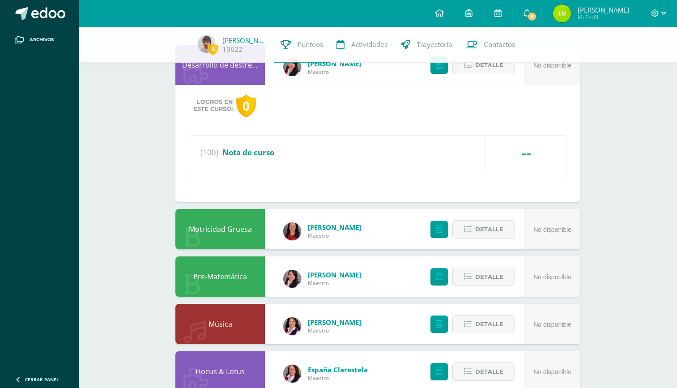
scroll to position [822, 0]
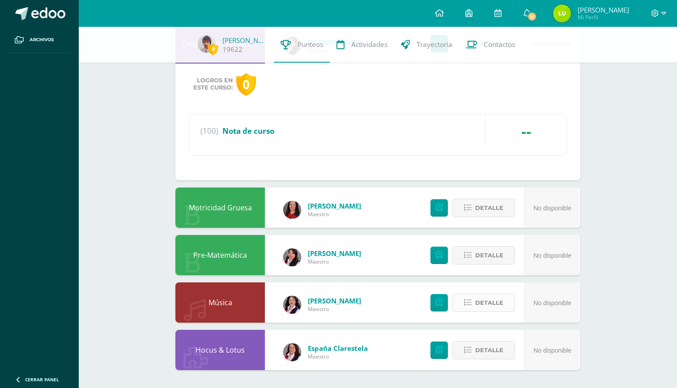
click at [483, 304] on span "Detalle" at bounding box center [489, 302] width 28 height 17
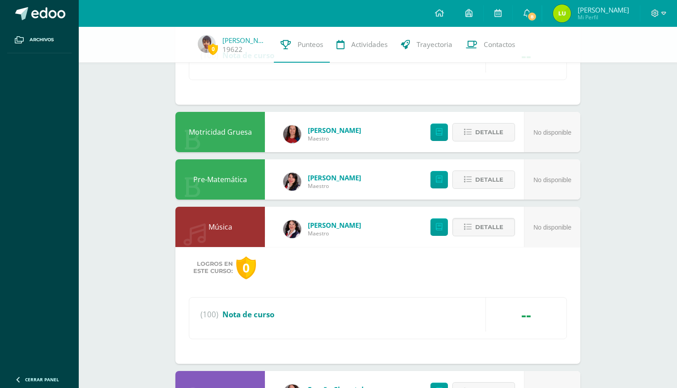
scroll to position [935, 0]
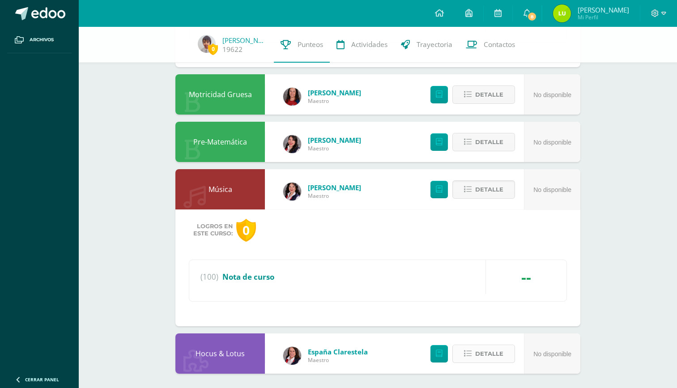
click at [479, 356] on span "Detalle" at bounding box center [489, 354] width 28 height 17
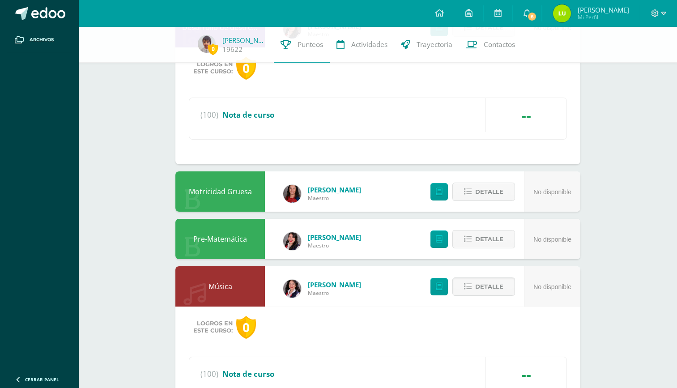
scroll to position [800, 0]
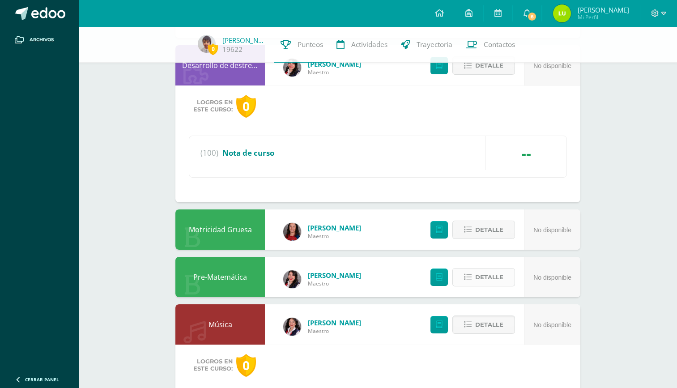
click at [487, 276] on span "Detalle" at bounding box center [489, 277] width 28 height 17
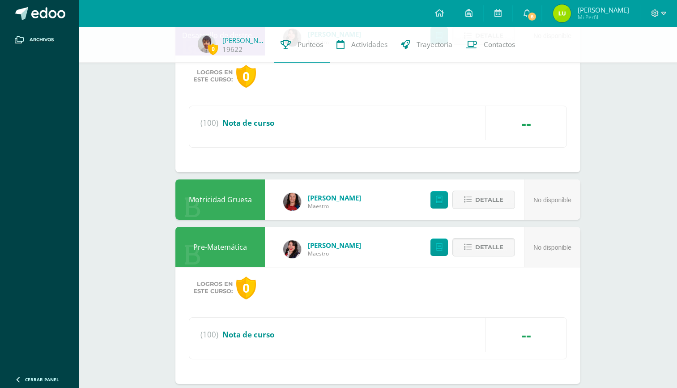
scroll to position [858, 0]
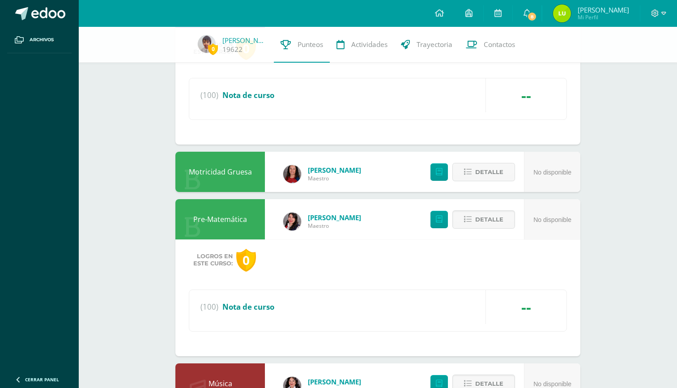
click at [522, 309] on div "--" at bounding box center [526, 307] width 81 height 34
click at [251, 307] on span "Nota de curso" at bounding box center [248, 307] width 52 height 10
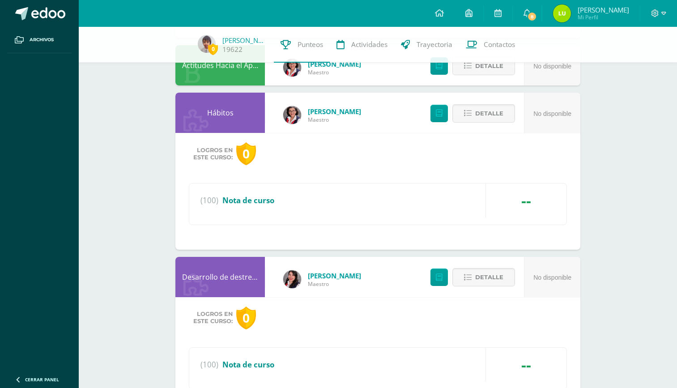
scroll to position [333, 0]
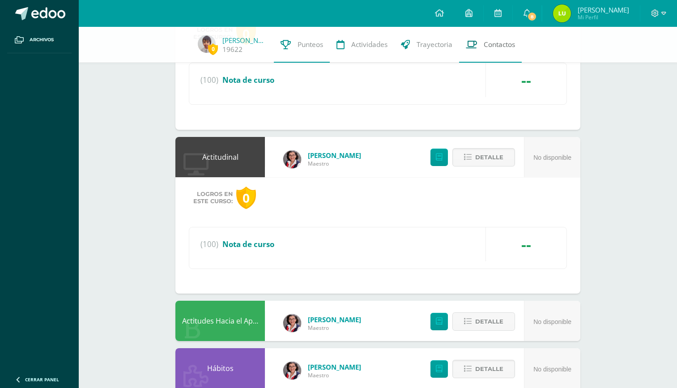
click at [493, 42] on span "Contactos" at bounding box center [499, 44] width 31 height 9
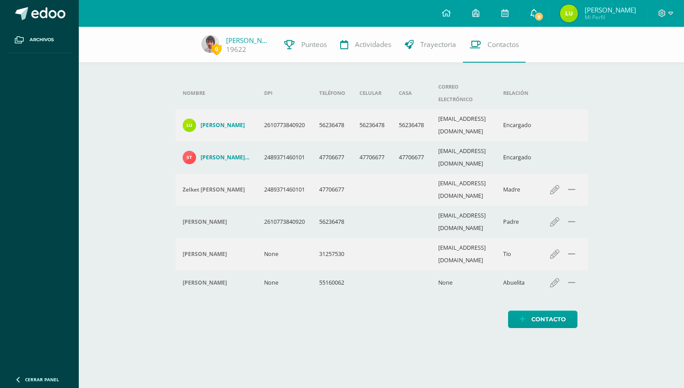
click at [538, 13] on icon at bounding box center [533, 13] width 7 height 8
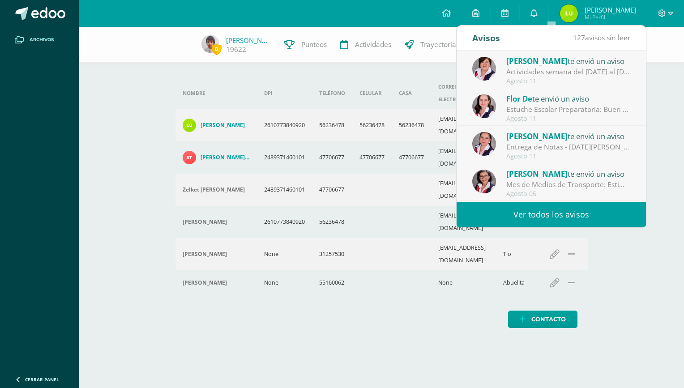
click at [22, 39] on icon at bounding box center [19, 39] width 9 height 7
